Goal: Task Accomplishment & Management: Use online tool/utility

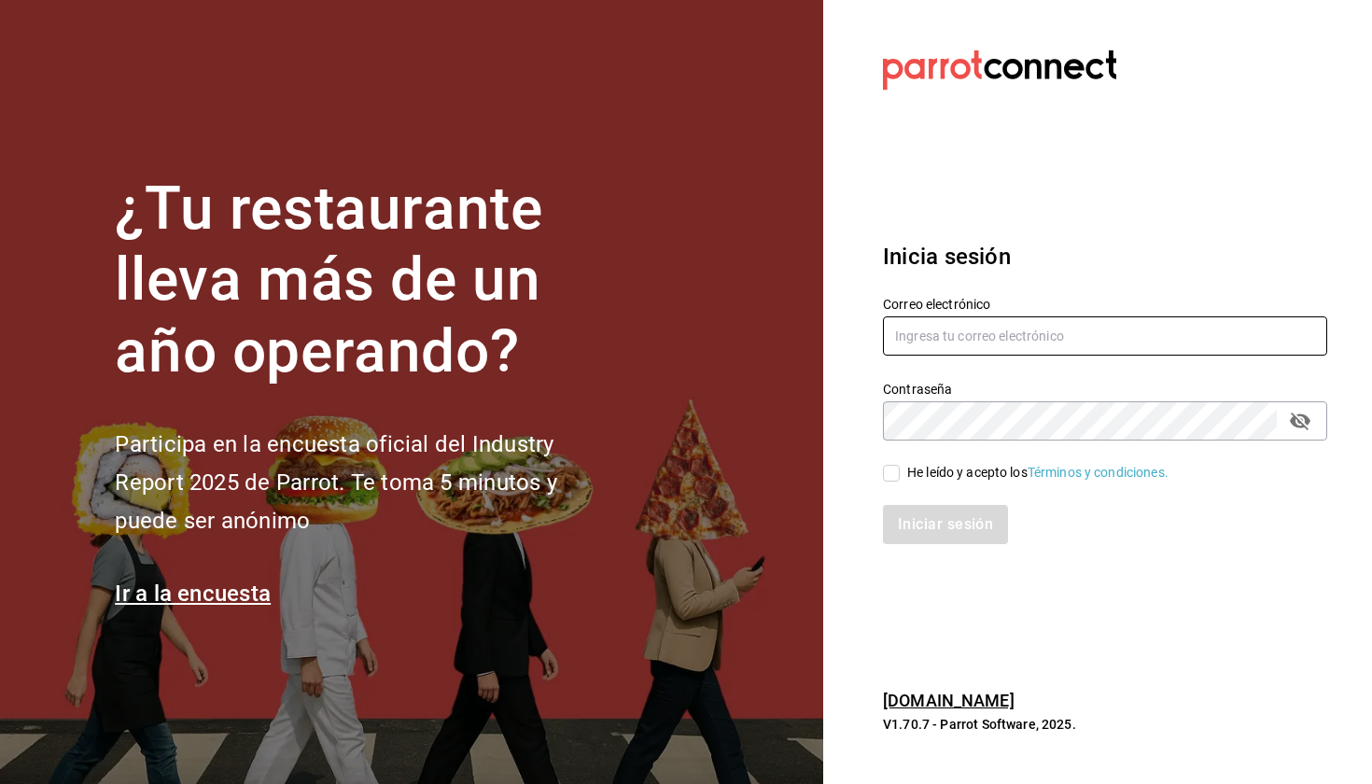
click at [732, 336] on input "text" at bounding box center [1105, 335] width 444 height 39
click at [732, 256] on h3 "Inicia sesión" at bounding box center [1105, 257] width 444 height 34
click at [732, 339] on input "text" at bounding box center [1105, 335] width 444 height 39
type input "laumoreno2919@gmail.com"
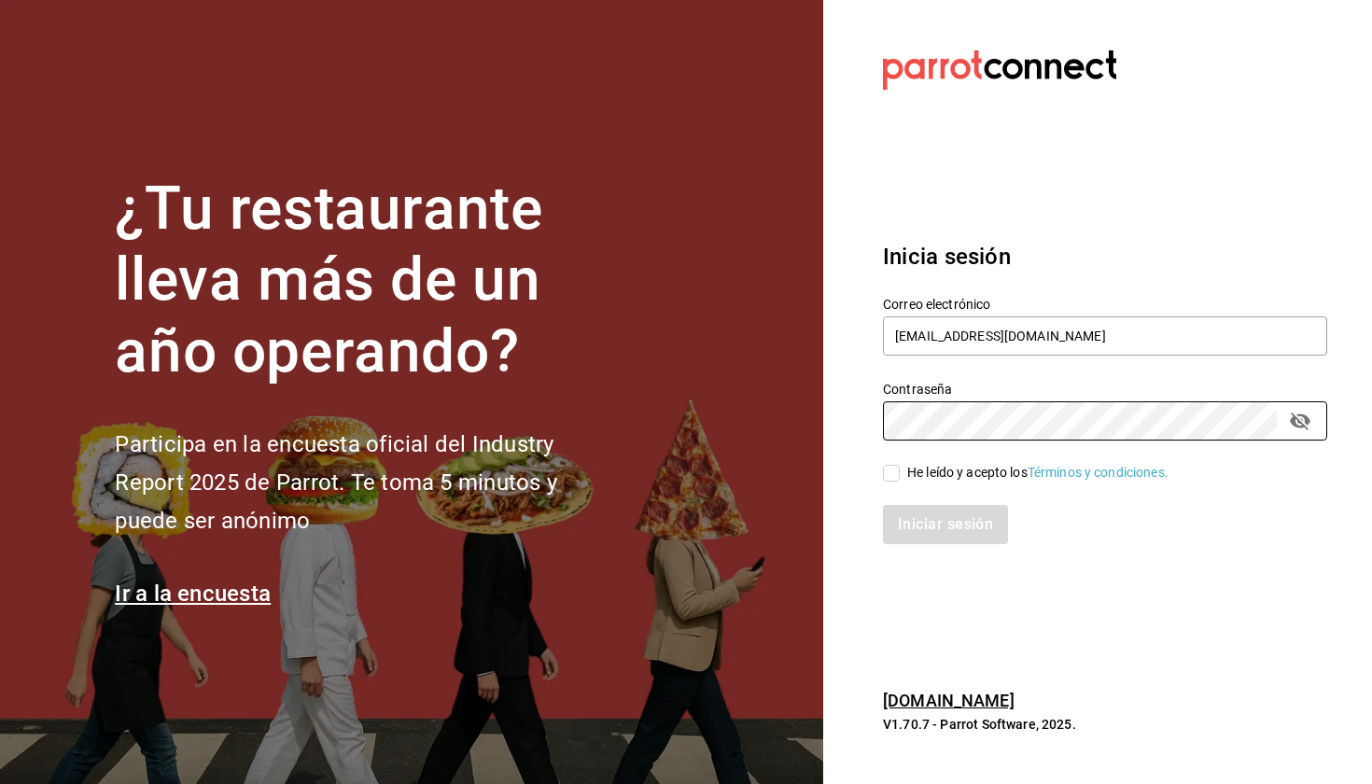
click at [732, 479] on input "He leído y acepto los Términos y condiciones." at bounding box center [891, 473] width 17 height 17
checkbox input "true"
click at [732, 531] on button "Iniciar sesión" at bounding box center [945, 524] width 125 height 39
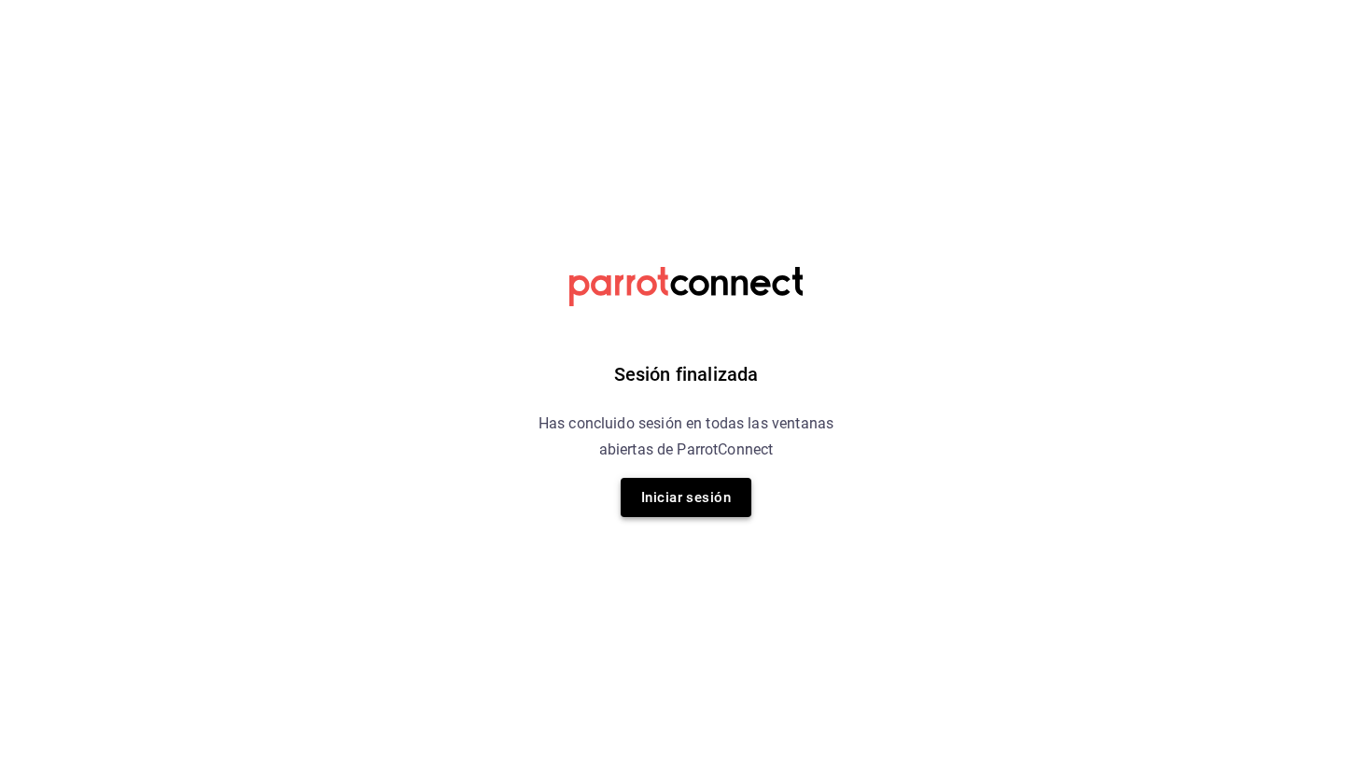
click at [719, 507] on button "Iniciar sesión" at bounding box center [686, 497] width 131 height 39
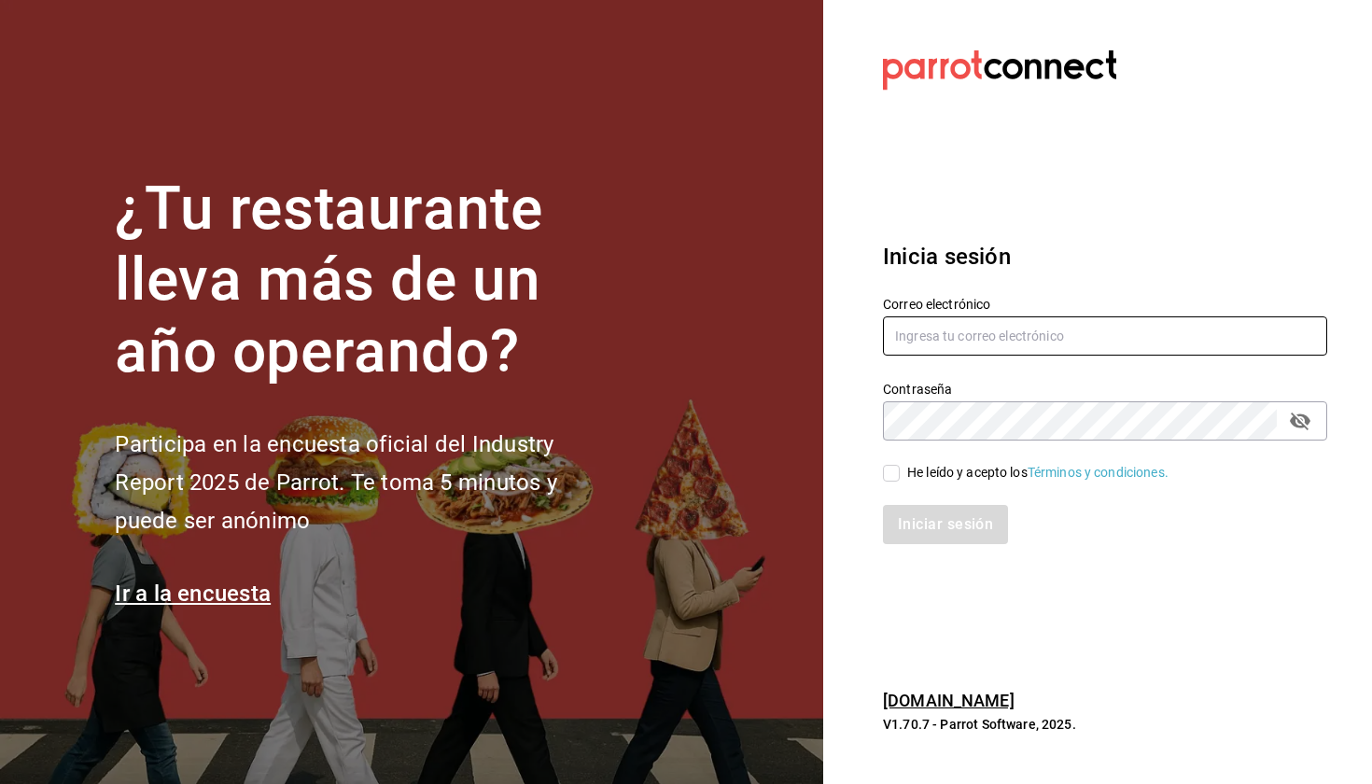
type input "laumoreno2919@gmail.com"
click at [732, 473] on input "He leído y acepto los Términos y condiciones." at bounding box center [891, 473] width 17 height 17
checkbox input "true"
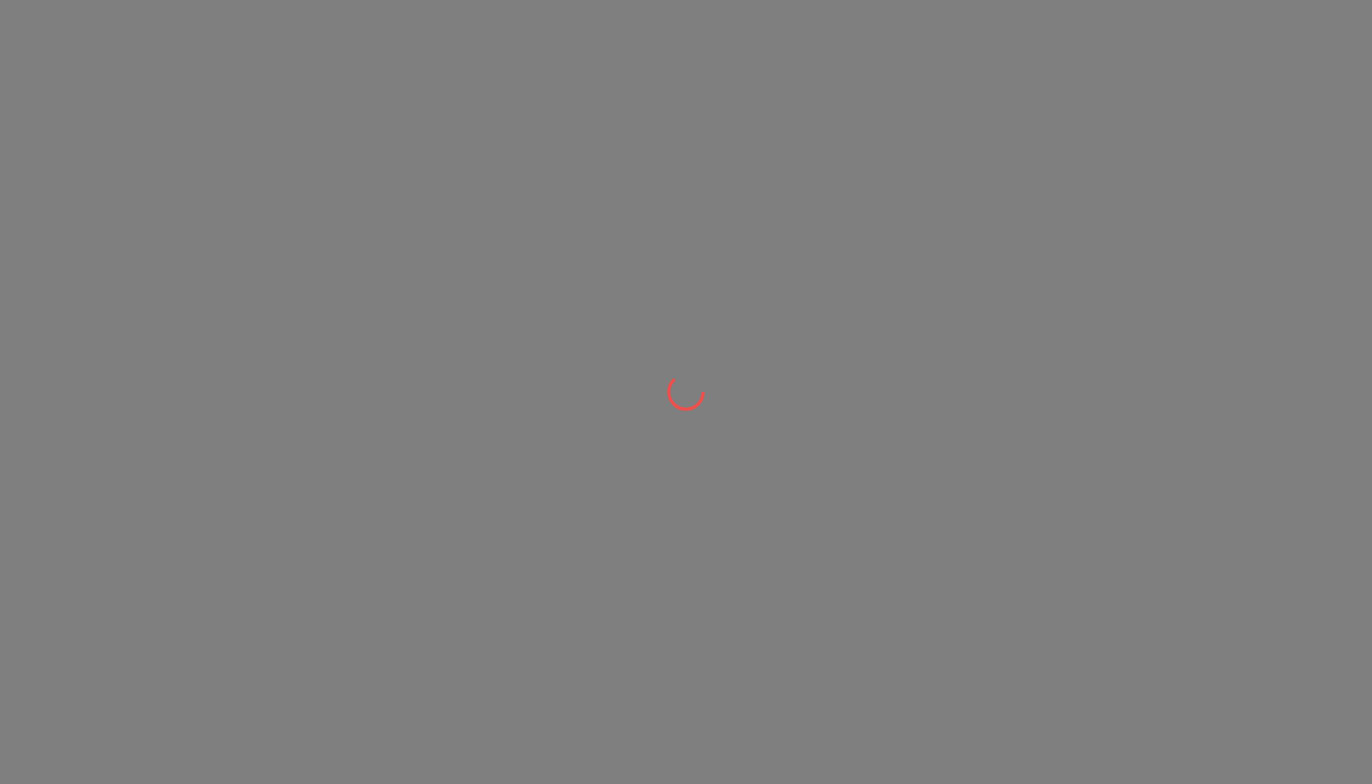
click at [919, 525] on div at bounding box center [686, 392] width 1372 height 784
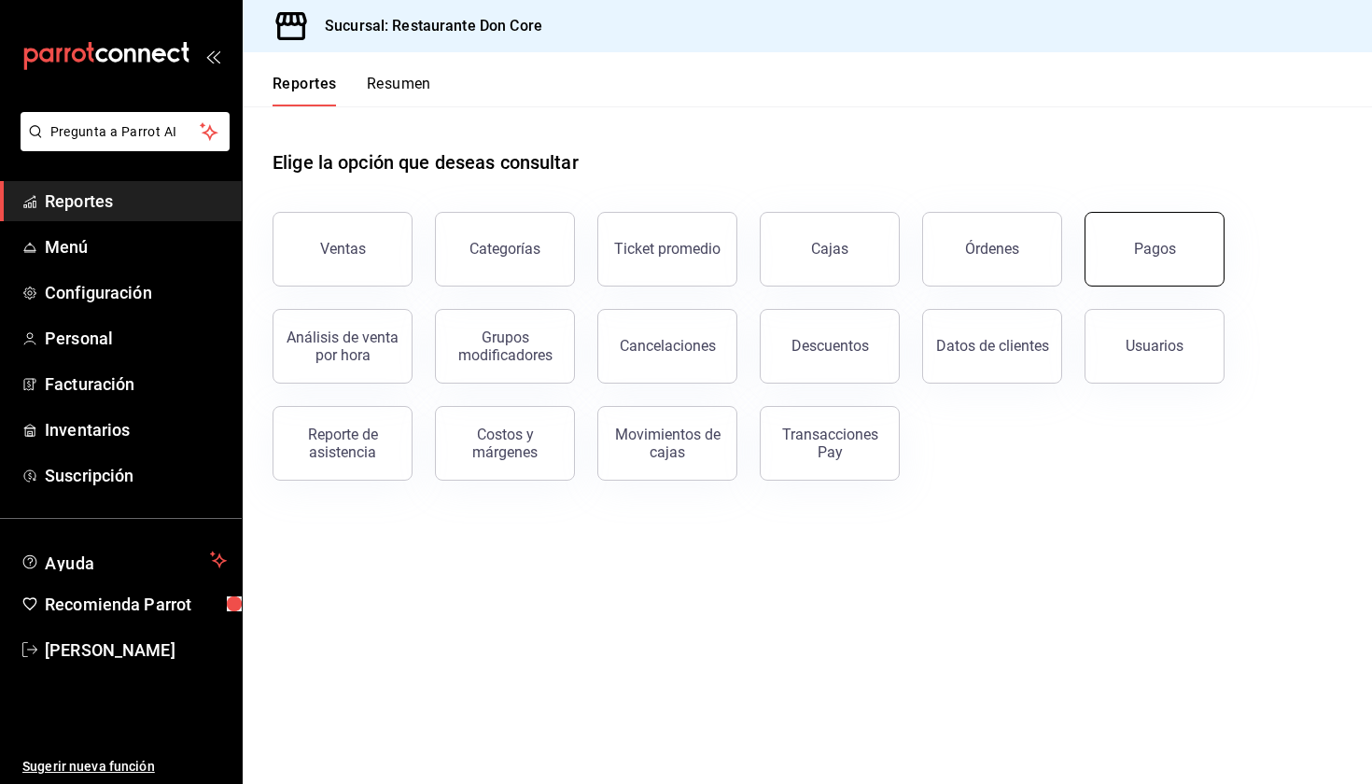
click at [1147, 264] on button "Pagos" at bounding box center [1155, 249] width 140 height 75
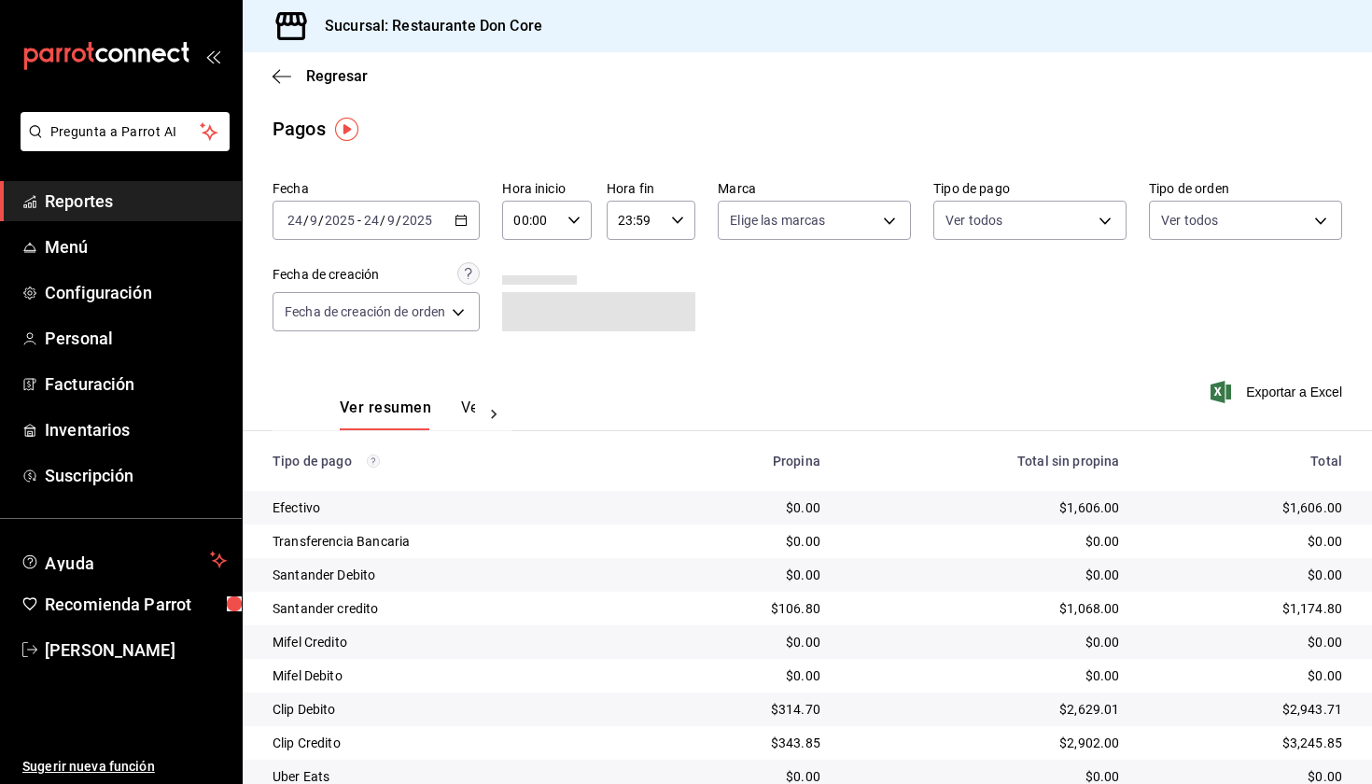
click at [464, 224] on icon "button" at bounding box center [461, 220] width 13 height 13
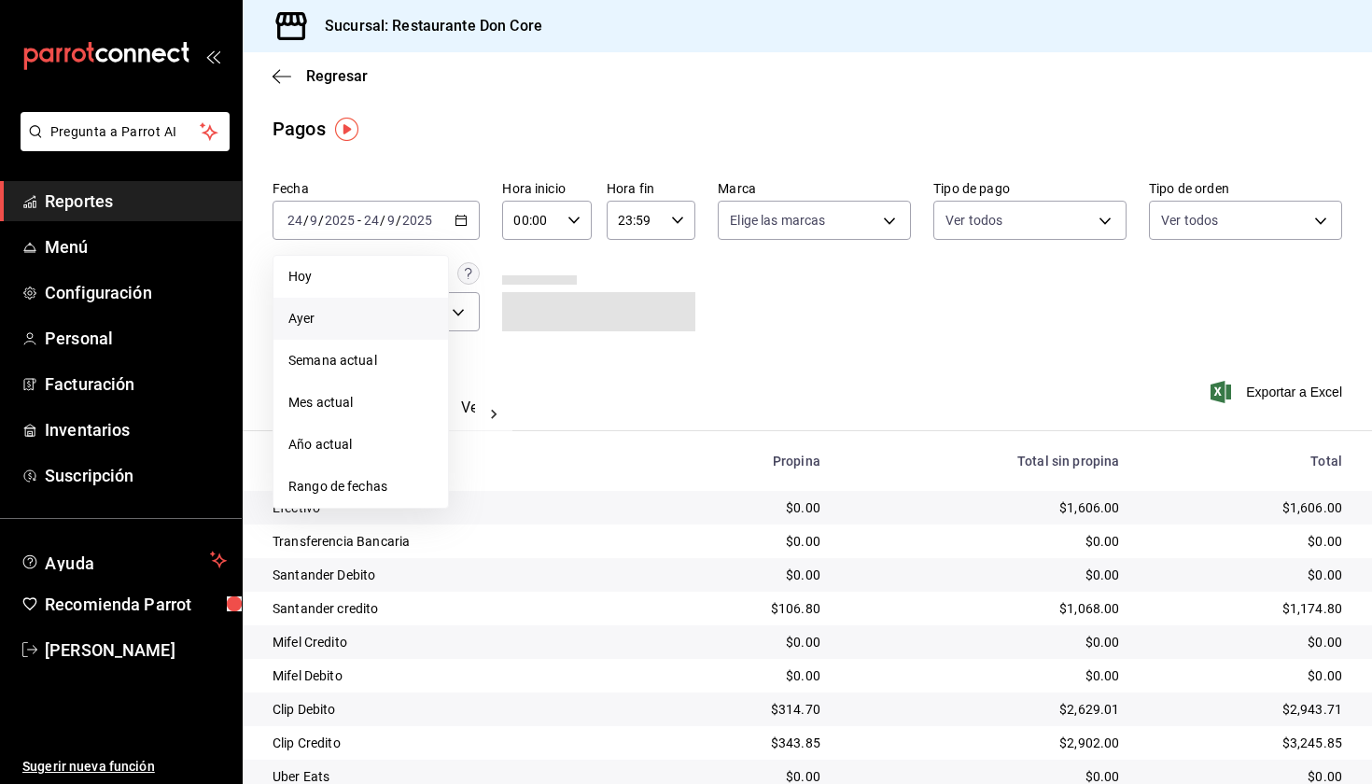
click at [371, 321] on span "Ayer" at bounding box center [360, 319] width 145 height 20
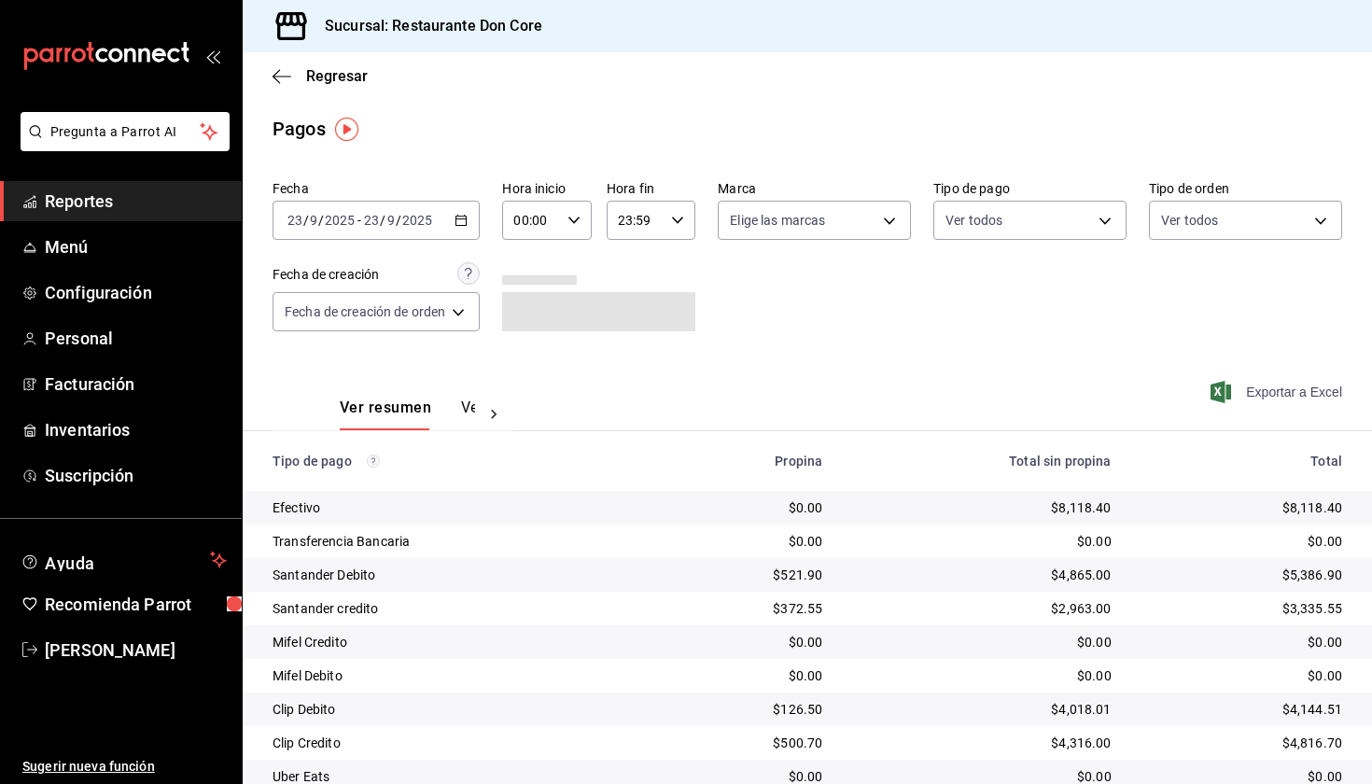
click at [1278, 391] on span "Exportar a Excel" at bounding box center [1278, 392] width 128 height 22
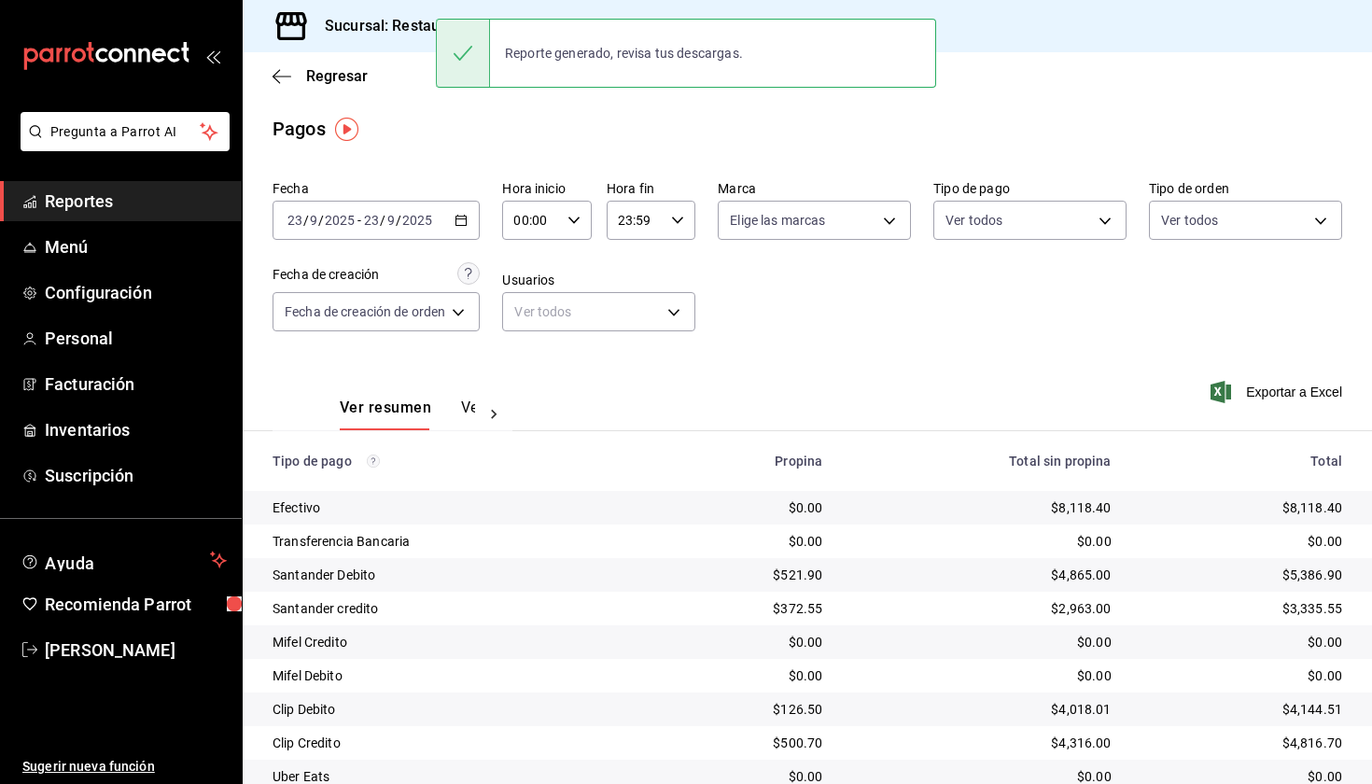
click at [620, 133] on div "Pagos" at bounding box center [807, 129] width 1129 height 28
